Goal: Information Seeking & Learning: Learn about a topic

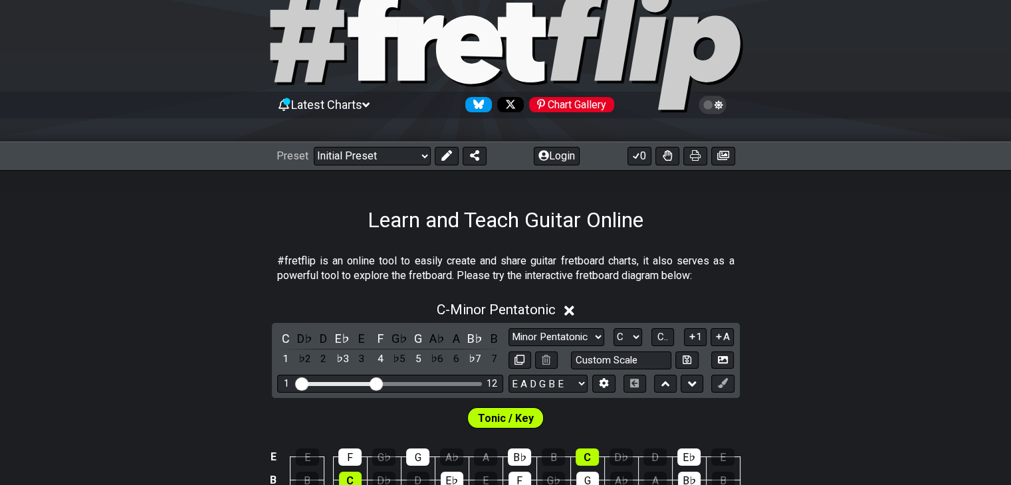
scroll to position [48, 0]
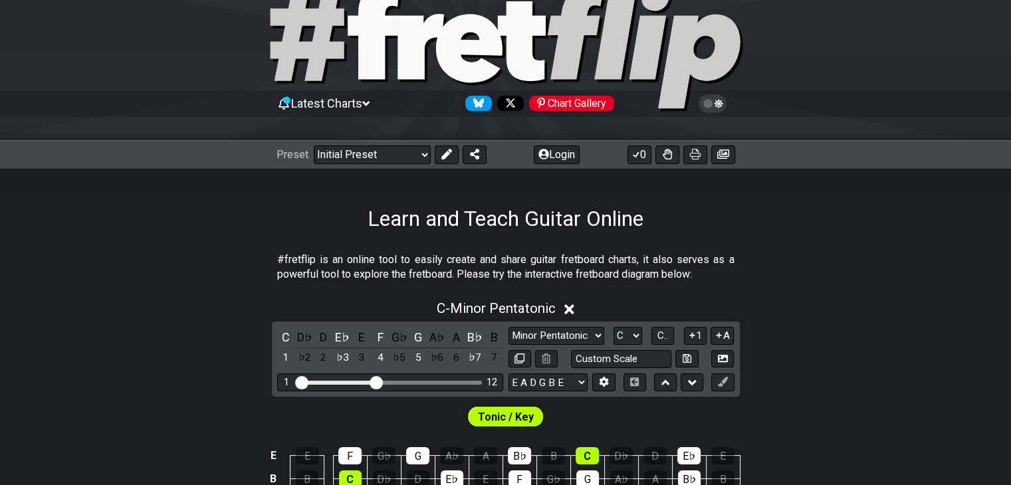
click at [570, 311] on icon at bounding box center [569, 309] width 10 height 10
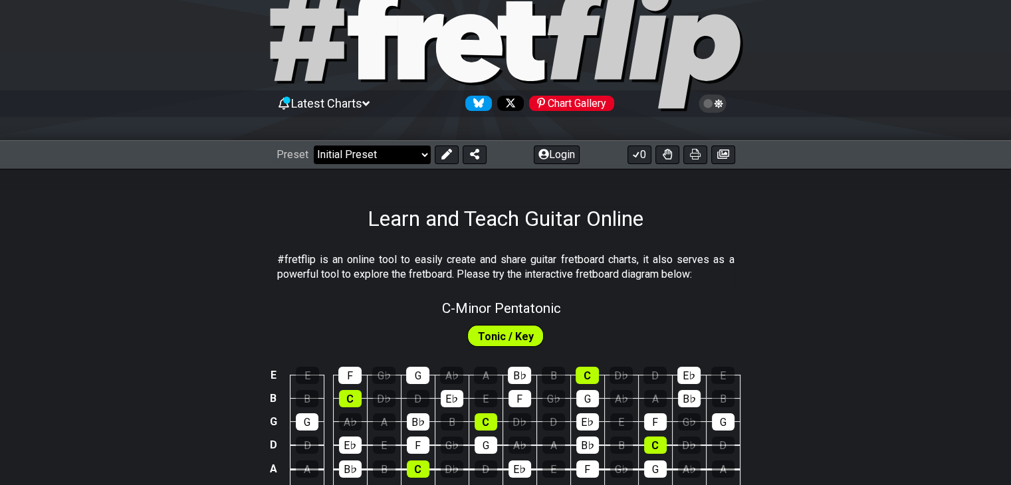
click at [423, 152] on select "Welcome to #fretflip! Initial Preset Custom Preset Minor Pentatonic Major Penta…" at bounding box center [372, 155] width 117 height 19
click at [314, 146] on select "Welcome to #fretflip! Initial Preset Custom Preset Minor Pentatonic Major Penta…" at bounding box center [372, 155] width 117 height 19
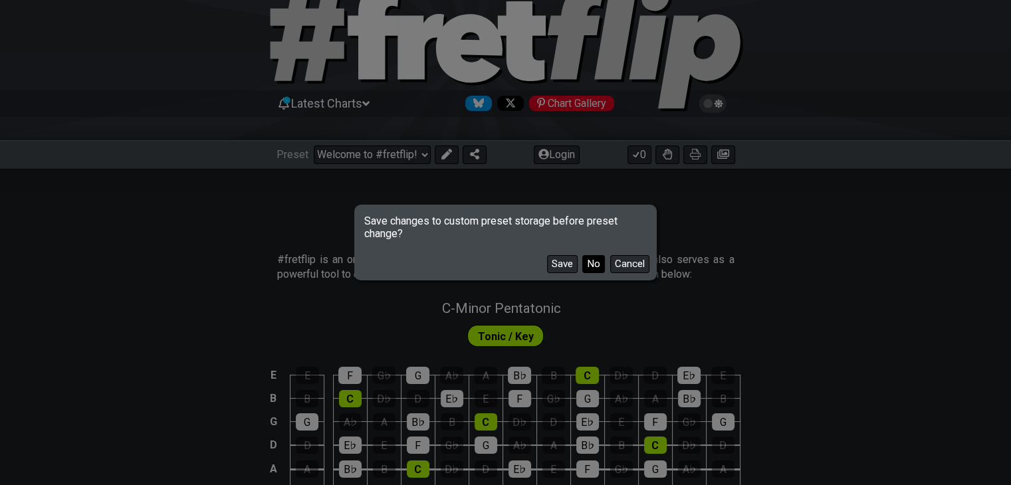
click at [592, 264] on button "No" at bounding box center [593, 264] width 23 height 18
select select "/common-guitar-chords"
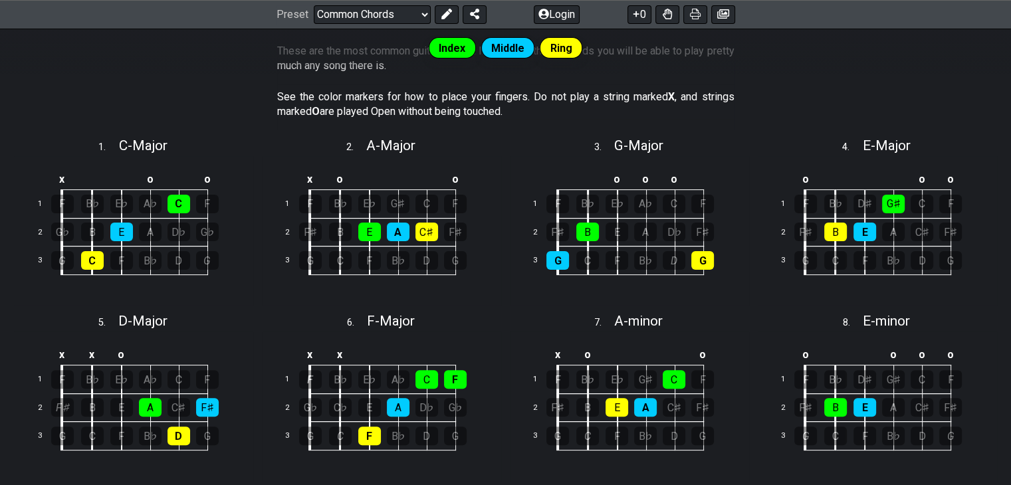
scroll to position [312, 0]
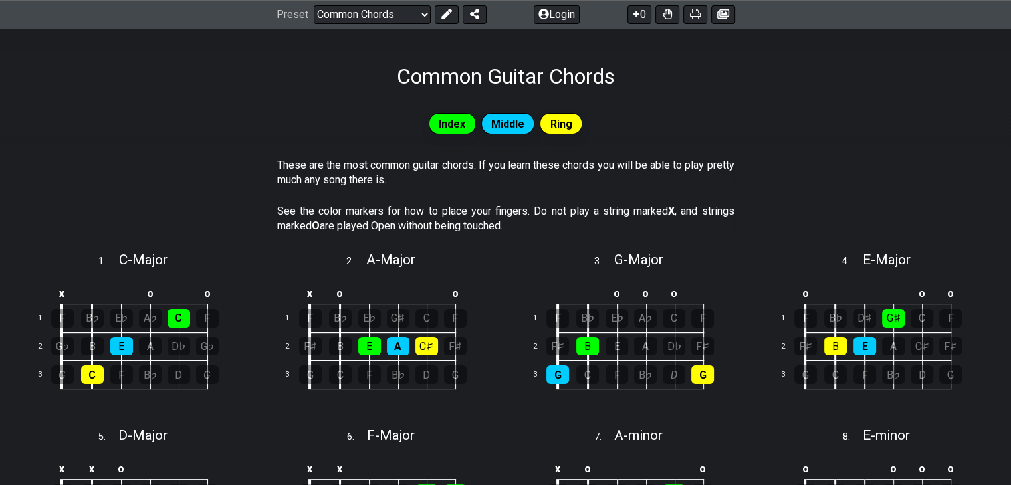
click at [772, 293] on div "o o o 1 F B♭ D♯ G♯ C F 2 F♯ B E A C♯ F♯ 3 G C F B♭ D G" at bounding box center [877, 346] width 239 height 150
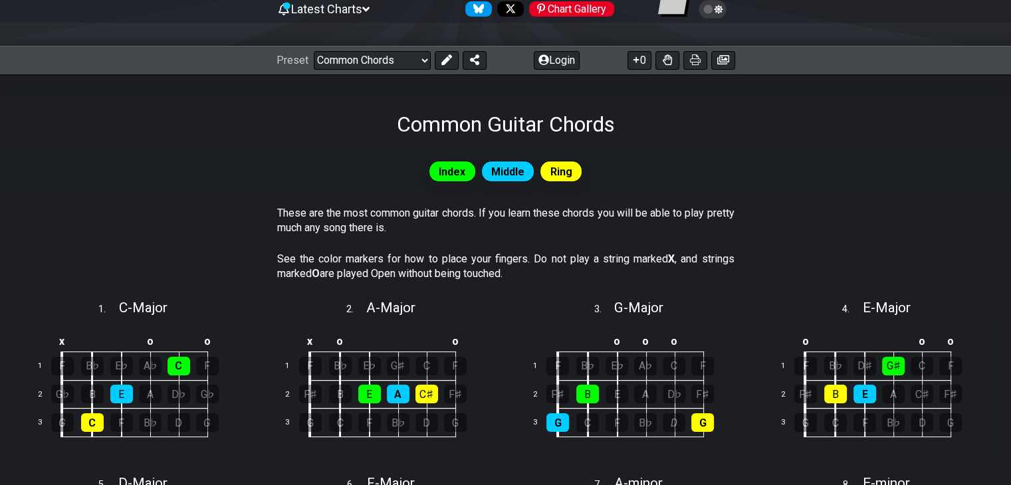
scroll to position [141, 0]
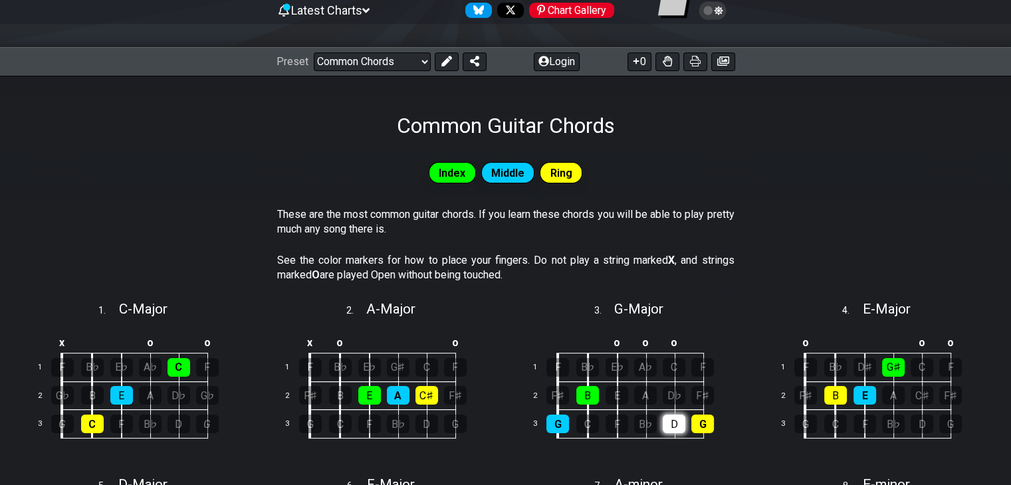
click at [676, 423] on div "D" at bounding box center [674, 424] width 23 height 19
click at [701, 428] on div "G" at bounding box center [702, 424] width 23 height 19
click at [703, 421] on div "G" at bounding box center [702, 424] width 23 height 19
